Goal: Task Accomplishment & Management: Complete application form

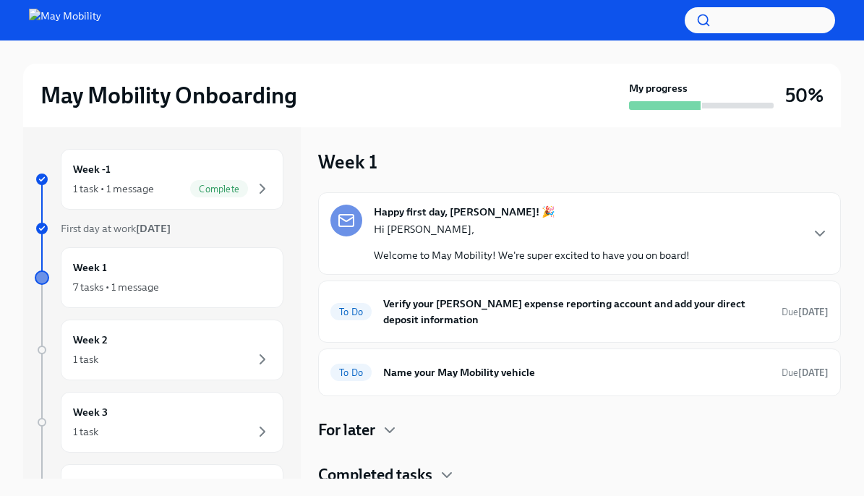
scroll to position [7, 0]
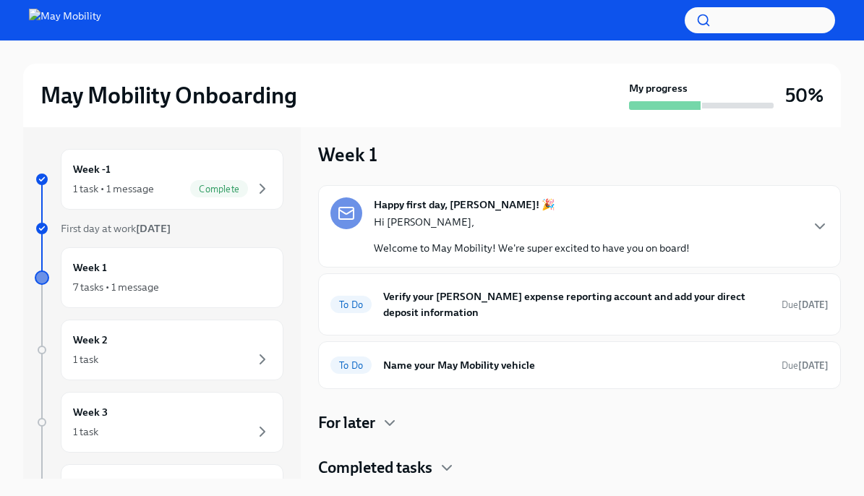
click at [389, 461] on h4 "Completed tasks" at bounding box center [375, 468] width 114 height 22
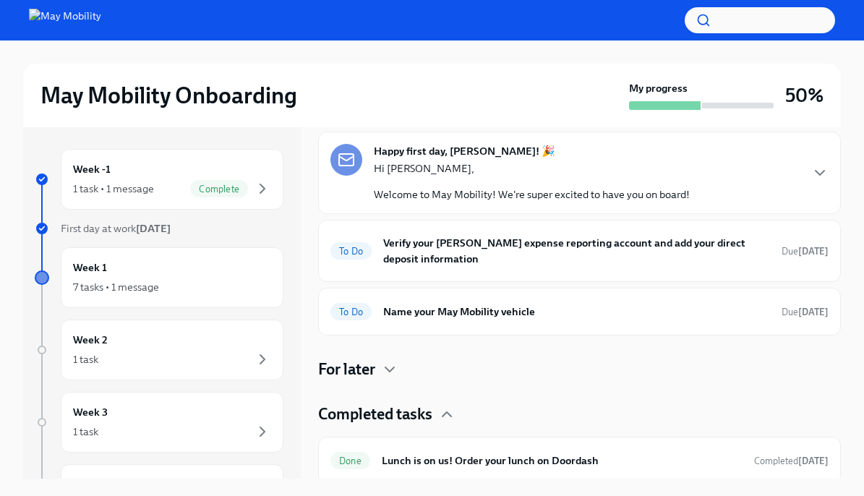
scroll to position [244, 0]
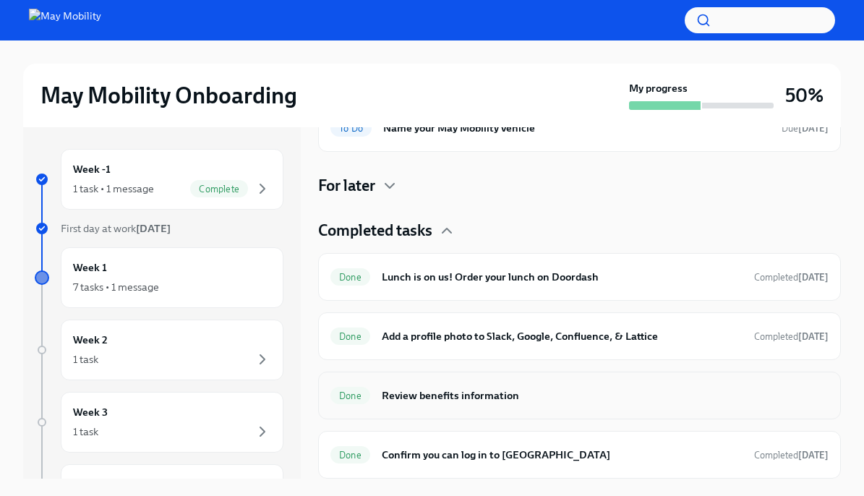
click at [410, 401] on h6 "Review benefits information" at bounding box center [605, 396] width 447 height 16
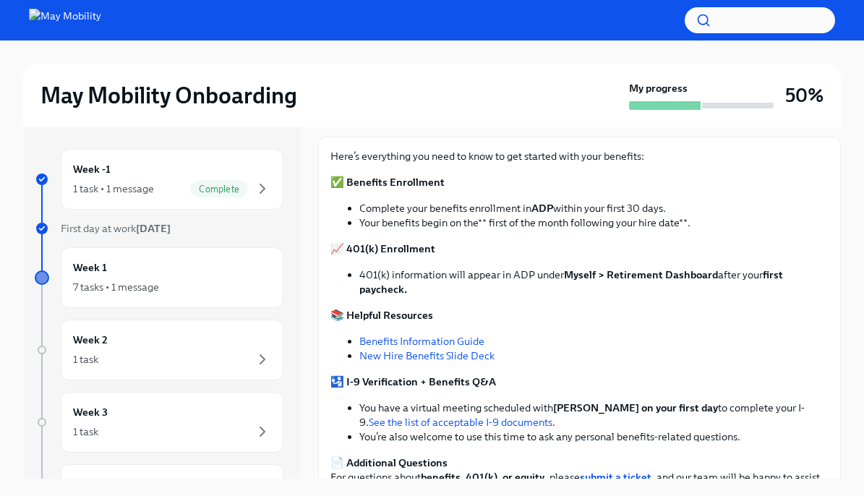
scroll to position [166, 0]
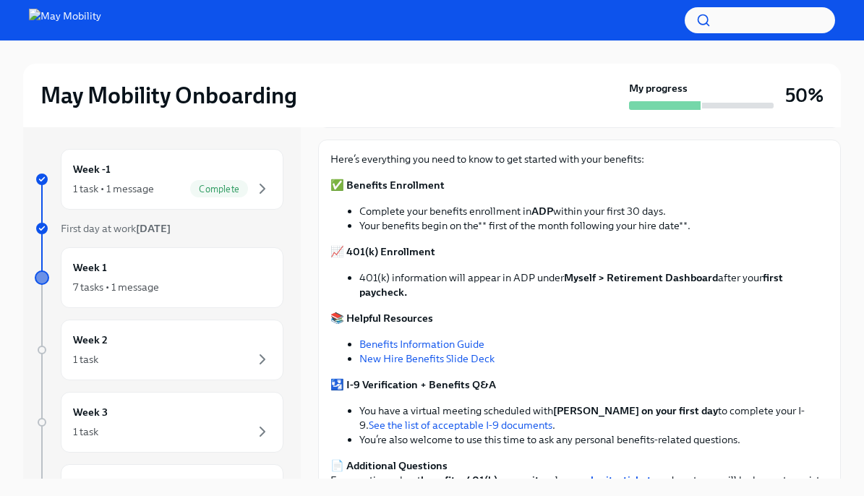
click at [386, 346] on link "Benefits Information Guide" at bounding box center [421, 344] width 125 height 13
click at [372, 360] on link "New Hire Benefits Slide Deck" at bounding box center [426, 358] width 135 height 13
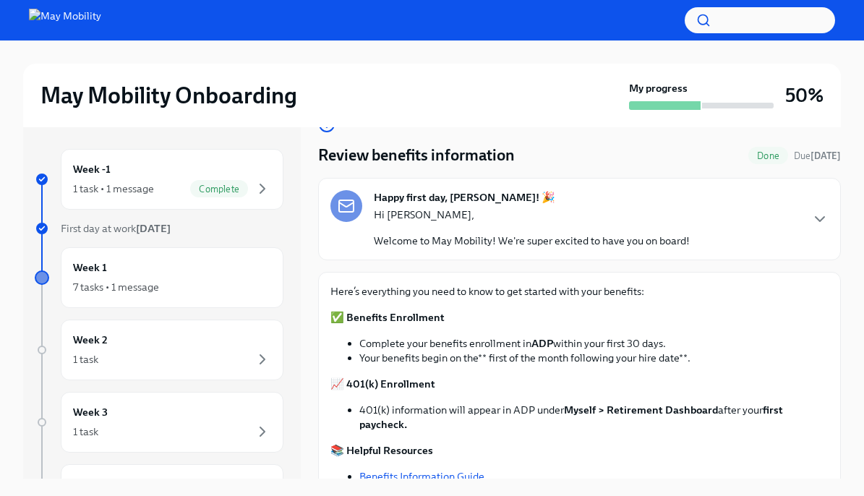
scroll to position [0, 0]
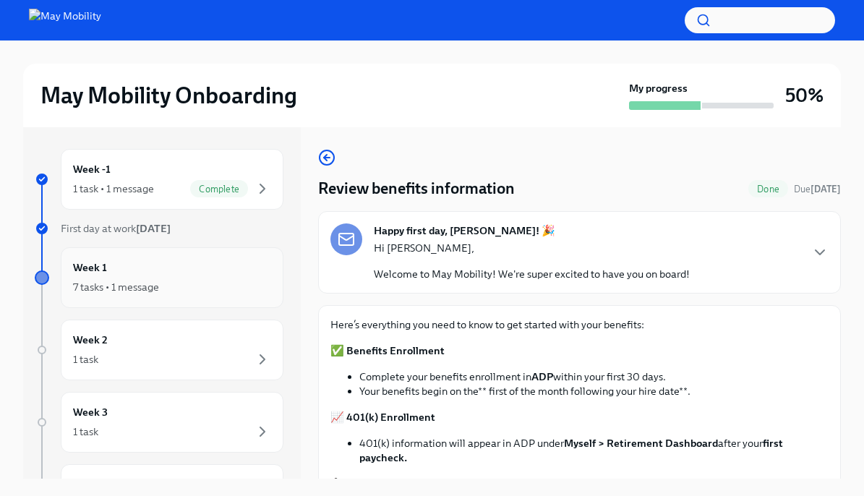
click at [150, 273] on div "Week 1 7 tasks • 1 message" at bounding box center [172, 278] width 198 height 36
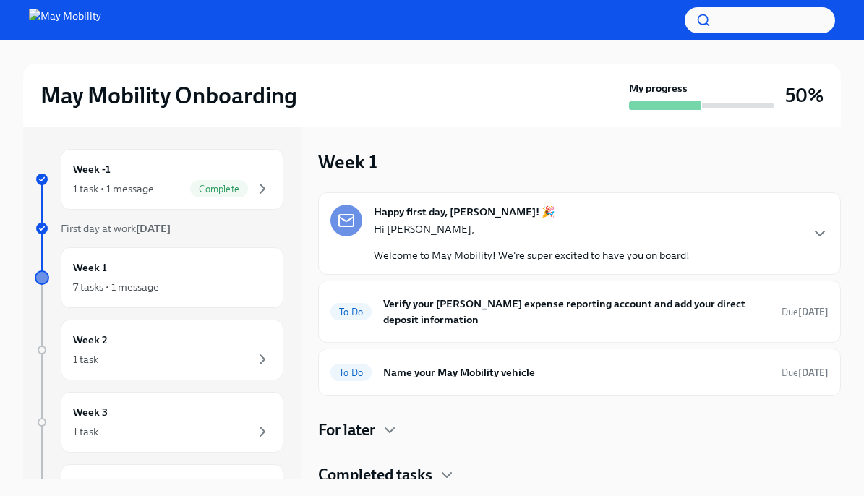
scroll to position [7, 0]
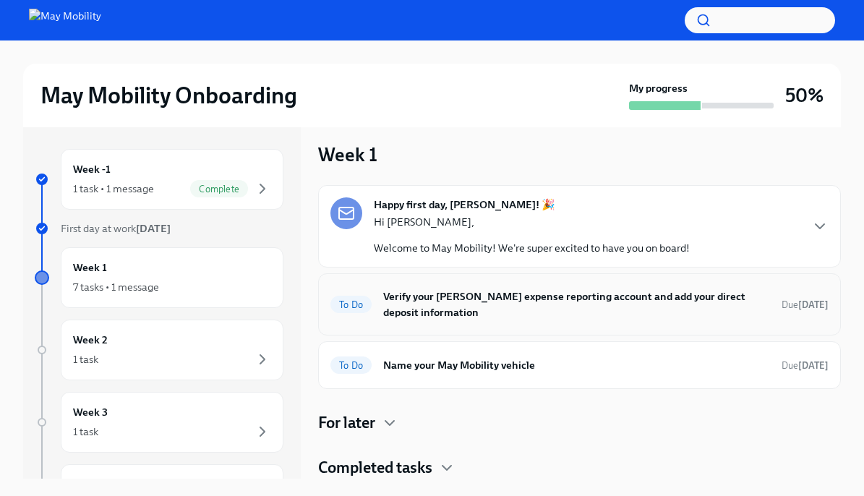
click at [486, 306] on h6 "Verify your [PERSON_NAME] expense reporting account and add your direct deposit…" at bounding box center [576, 304] width 387 height 32
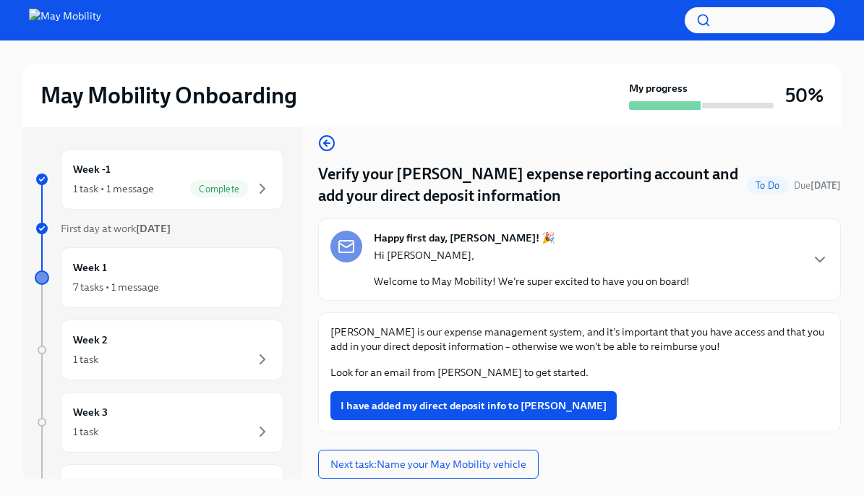
scroll to position [25, 0]
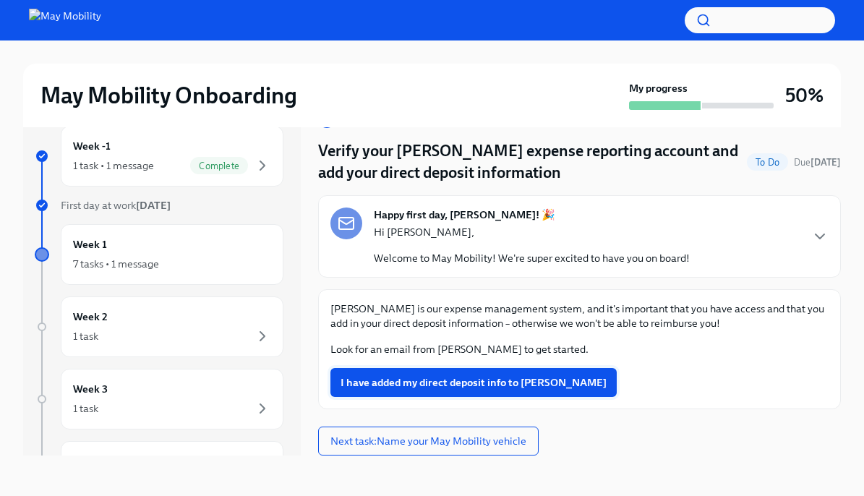
click at [438, 387] on span "I have added my direct deposit info to [PERSON_NAME]" at bounding box center [474, 382] width 266 height 14
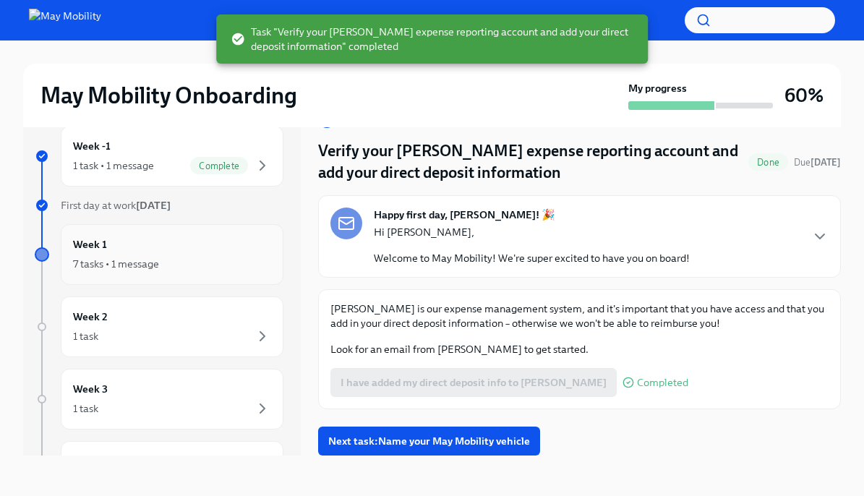
click at [160, 249] on div "Week 1 7 tasks • 1 message" at bounding box center [172, 254] width 198 height 36
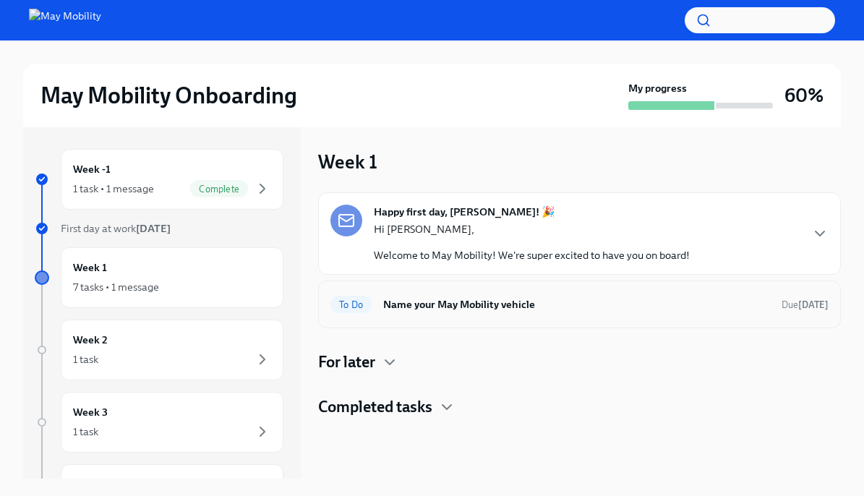
click at [459, 296] on h6 "Name your May Mobility vehicle" at bounding box center [576, 304] width 387 height 16
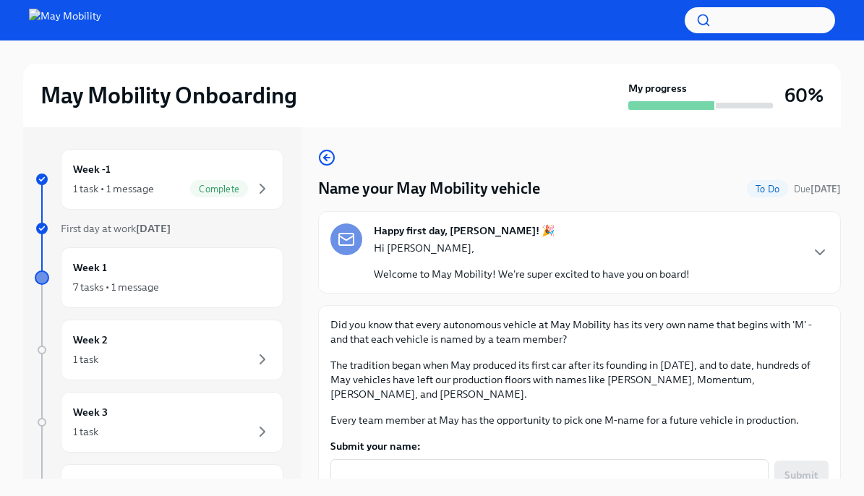
scroll to position [51, 0]
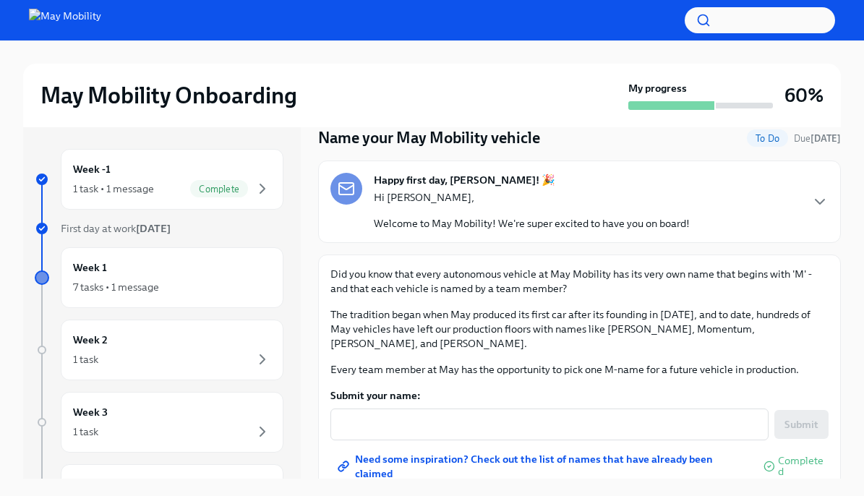
click at [480, 459] on span "Need some inspiration? Check out the list of names that have already been claim…" at bounding box center [544, 466] width 407 height 14
click at [390, 416] on textarea "Submit your name:" at bounding box center [549, 424] width 421 height 17
click at [531, 291] on p "Did you know that every autonomous vehicle at May Mobility has its very own nam…" at bounding box center [579, 281] width 498 height 29
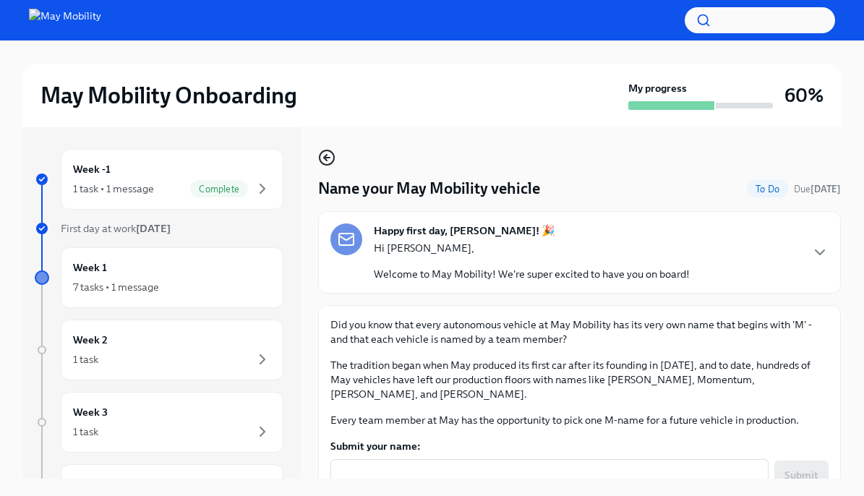
click at [328, 161] on icon "button" at bounding box center [326, 157] width 17 height 17
